Goal: Information Seeking & Learning: Understand process/instructions

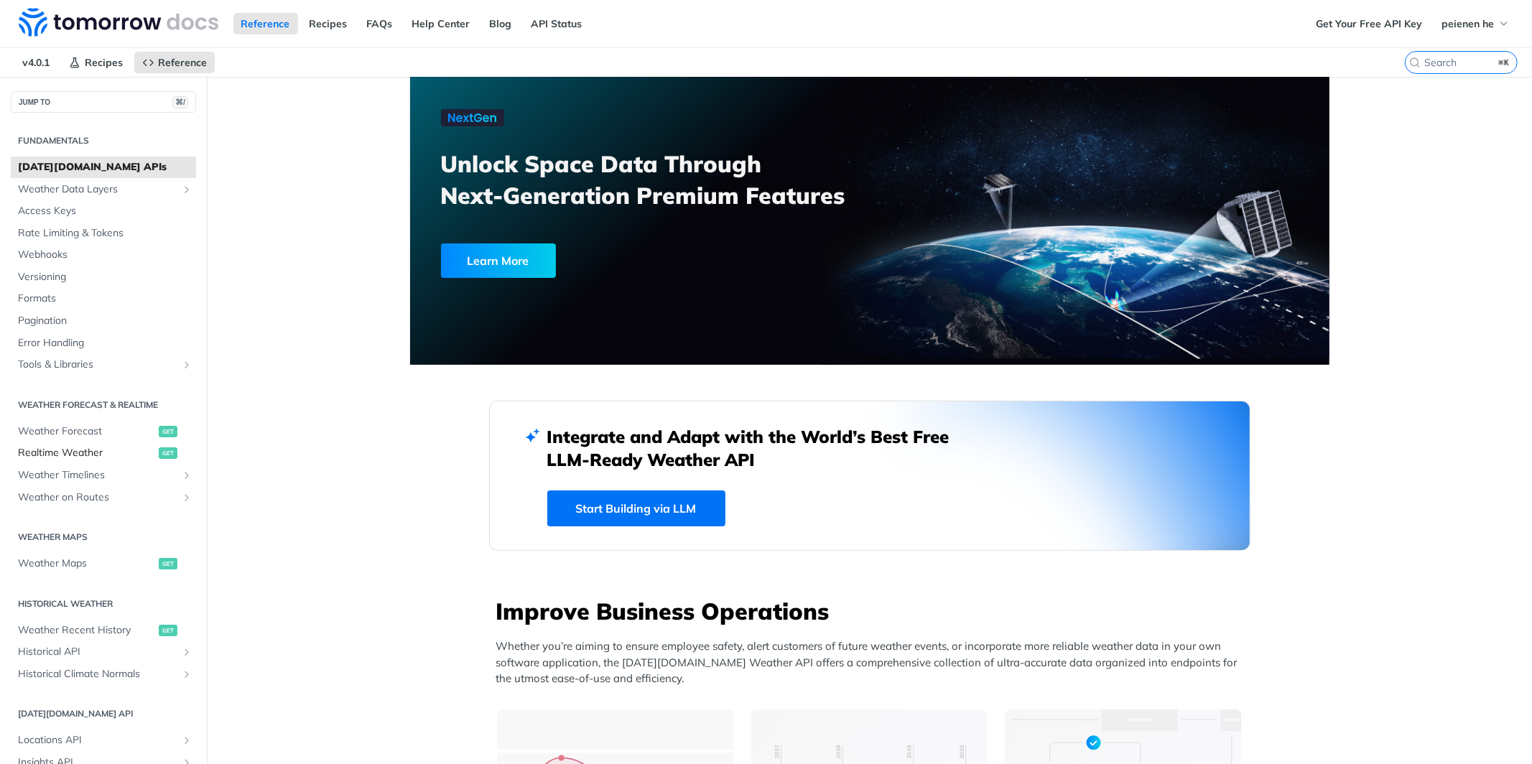
click at [76, 442] on link "Realtime Weather get" at bounding box center [103, 453] width 185 height 22
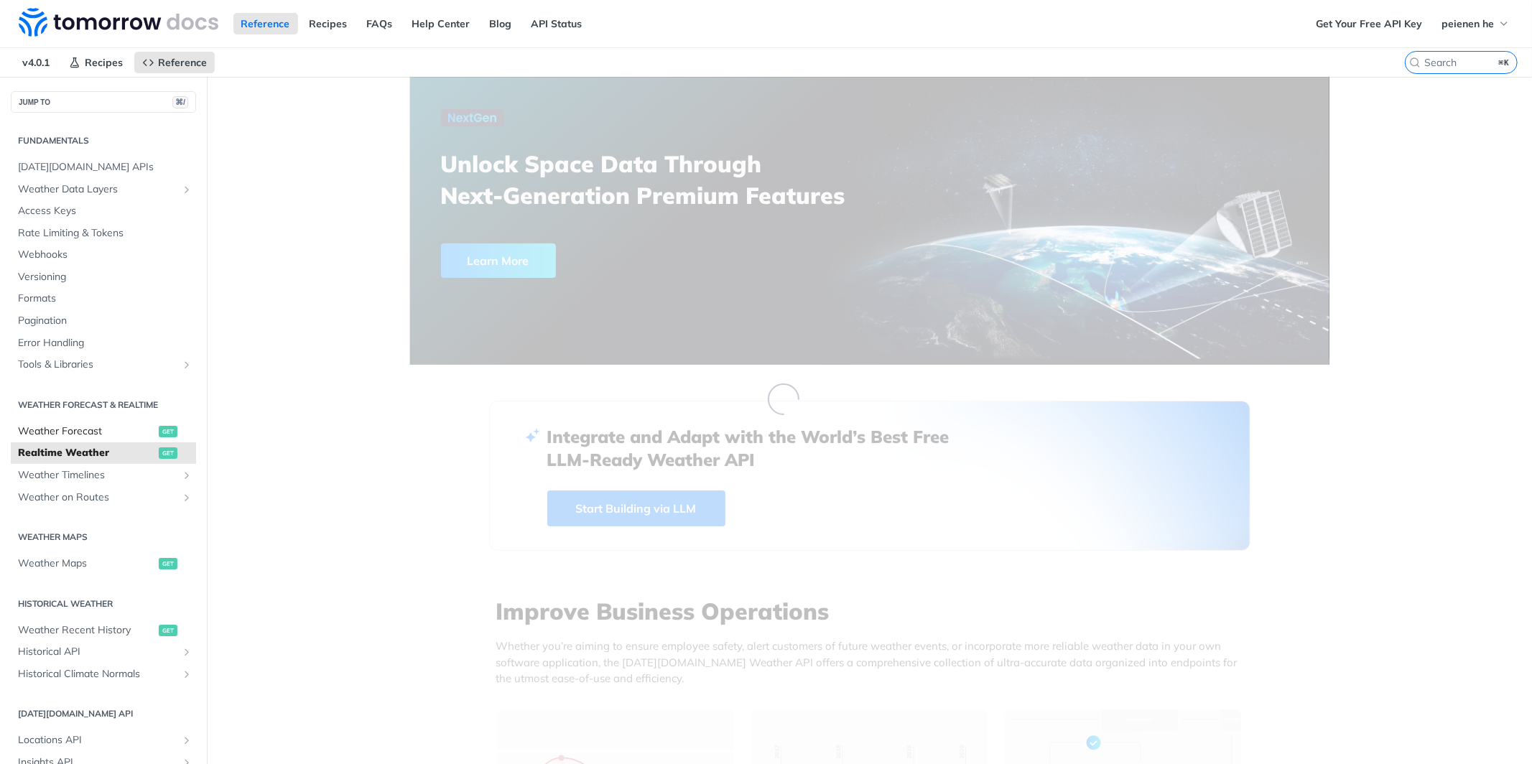
click at [80, 428] on span "Weather Forecast" at bounding box center [86, 431] width 137 height 14
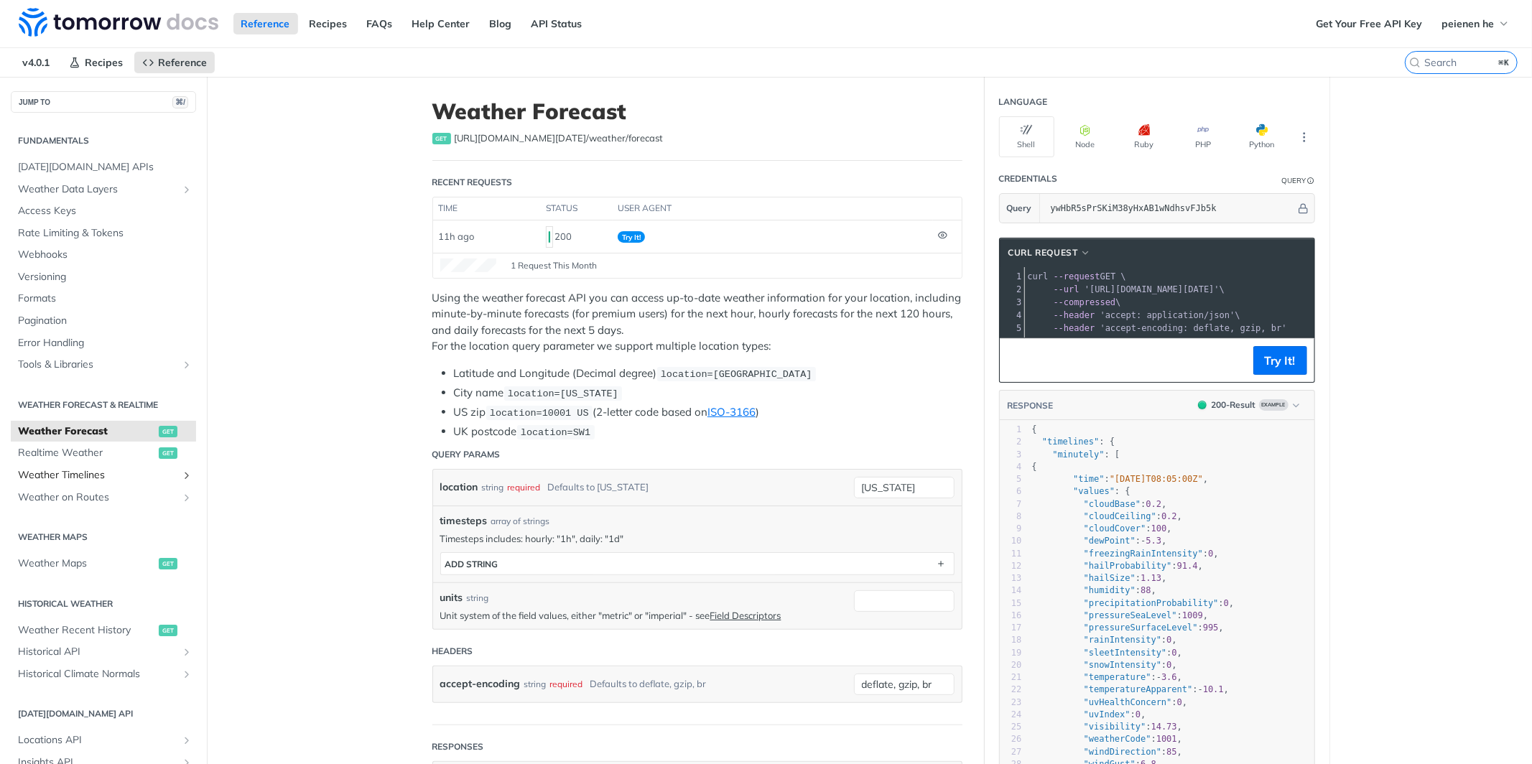
click at [110, 478] on span "Weather Timelines" at bounding box center [97, 475] width 159 height 14
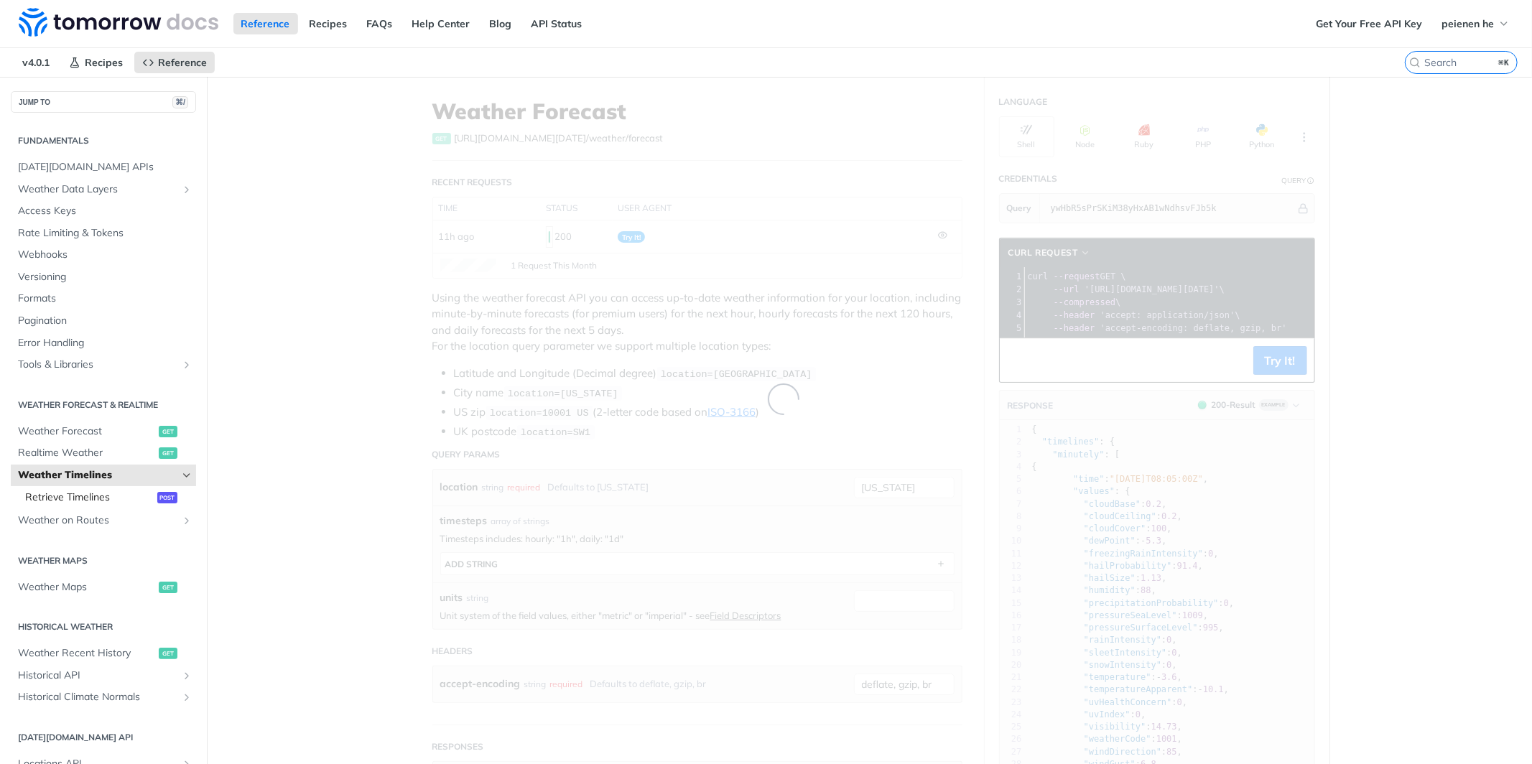
click at [91, 498] on span "Retrieve Timelines" at bounding box center [89, 497] width 129 height 14
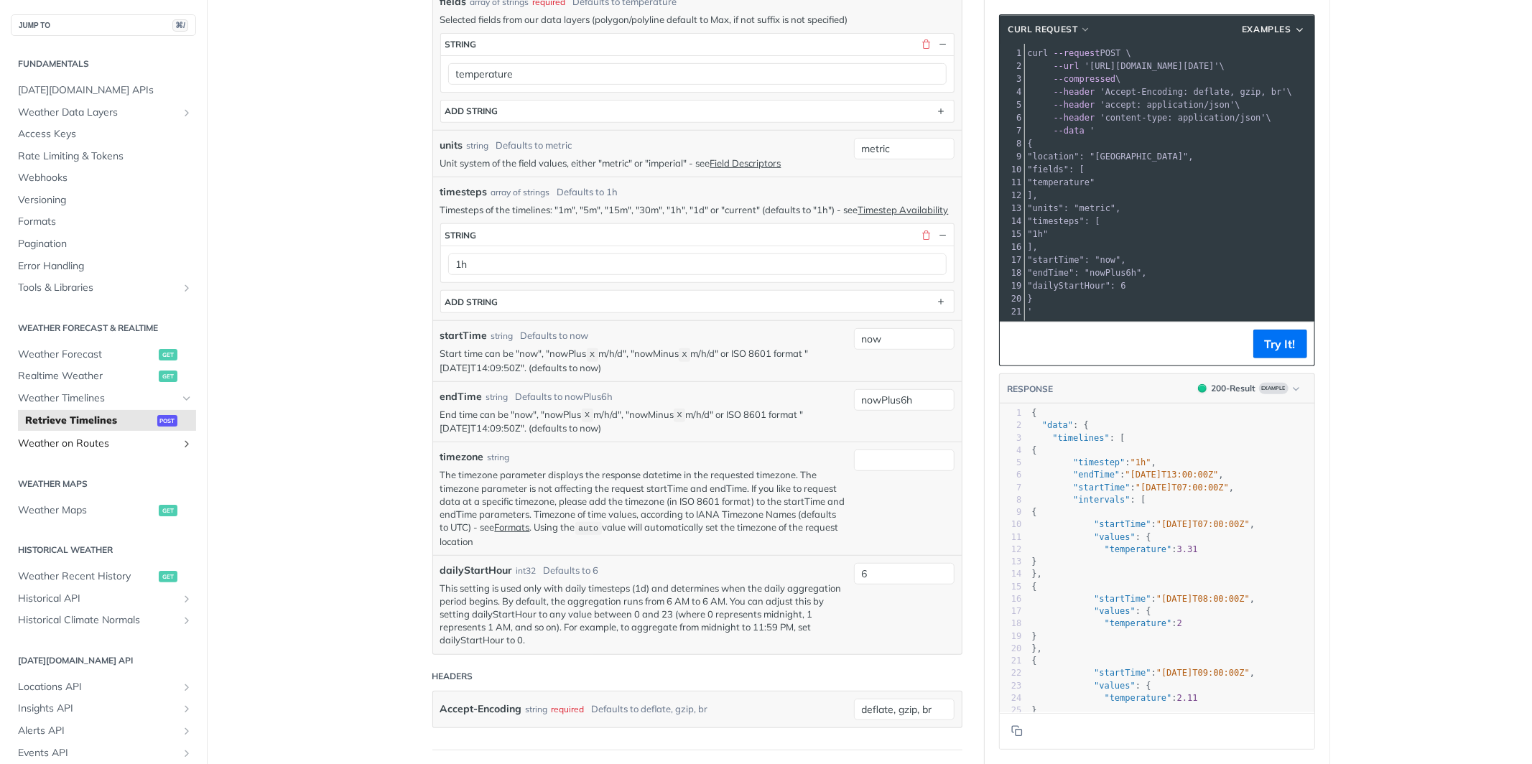
scroll to position [465, 0]
